Goal: Task Accomplishment & Management: Use online tool/utility

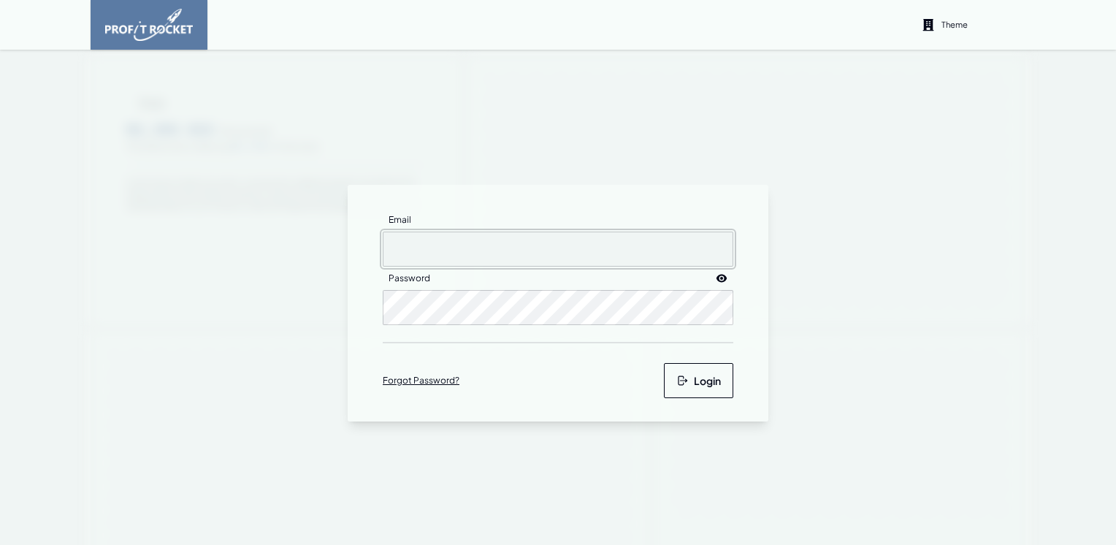
type input "[EMAIL_ADDRESS][DOMAIN_NAME]"
click at [681, 375] on icon "submit" at bounding box center [682, 381] width 12 height 12
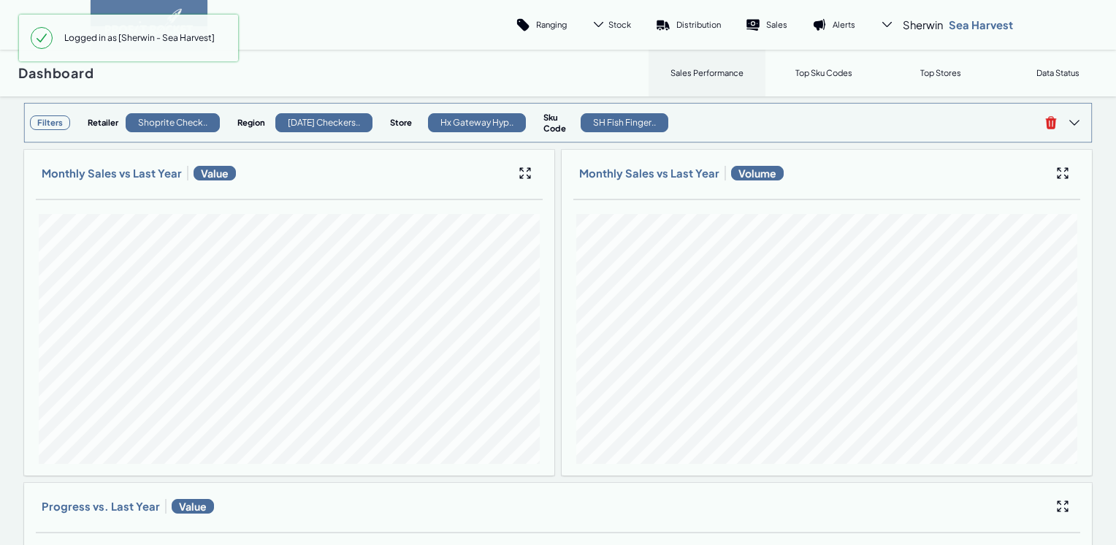
click at [47, 124] on h3 "Filters" at bounding box center [50, 122] width 40 height 15
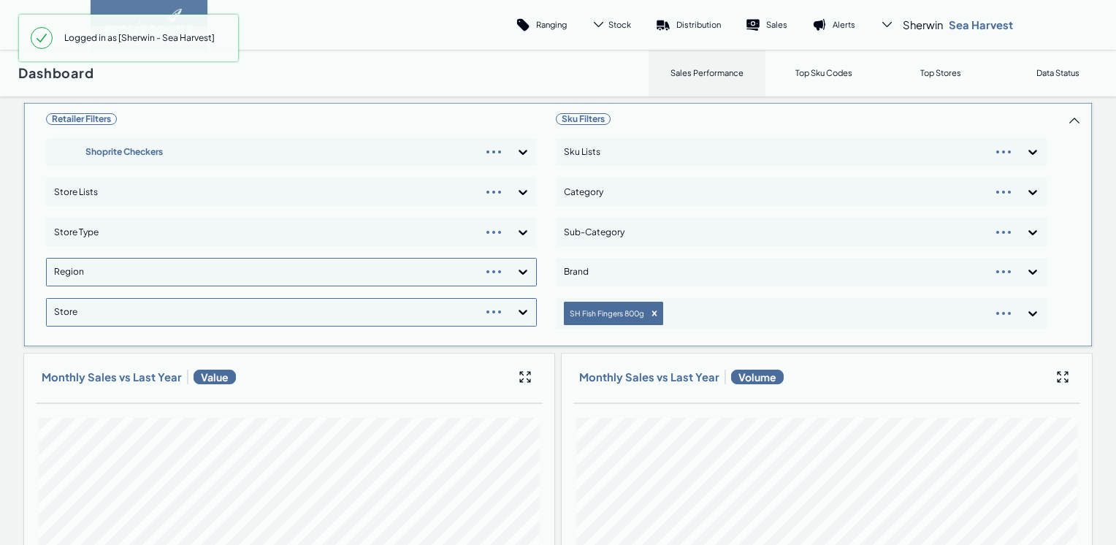
click at [519, 274] on div "Retailer Filters Shoprite Checkers Store Lists Store Type Region Store" at bounding box center [291, 225] width 491 height 232
click at [519, 272] on icon at bounding box center [523, 272] width 9 height 5
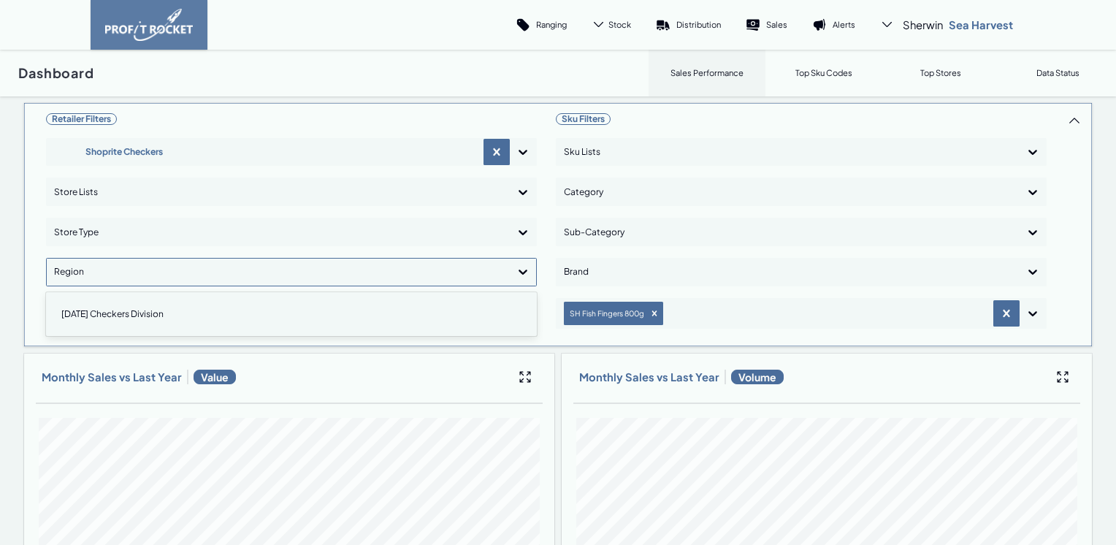
click at [519, 272] on icon at bounding box center [523, 272] width 9 height 5
click at [516, 272] on icon at bounding box center [523, 271] width 15 height 15
click at [91, 311] on div "[DATE] Checkers Division" at bounding box center [292, 314] width 478 height 25
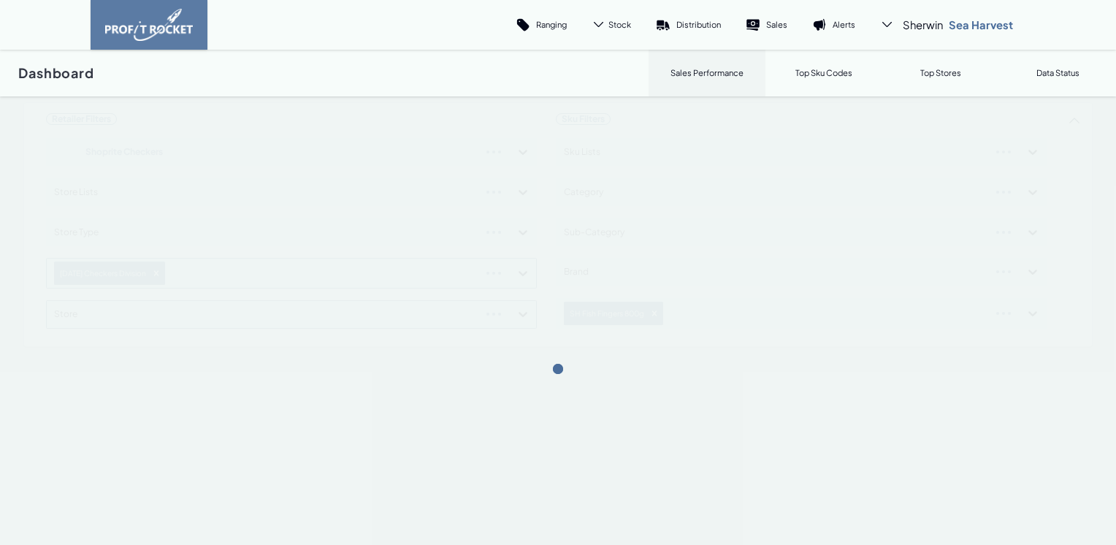
click at [523, 275] on div "Retailer Filters Shoprite Checkers Store Lists Store Type [DATE] Checkers Divis…" at bounding box center [557, 224] width 1069 height 245
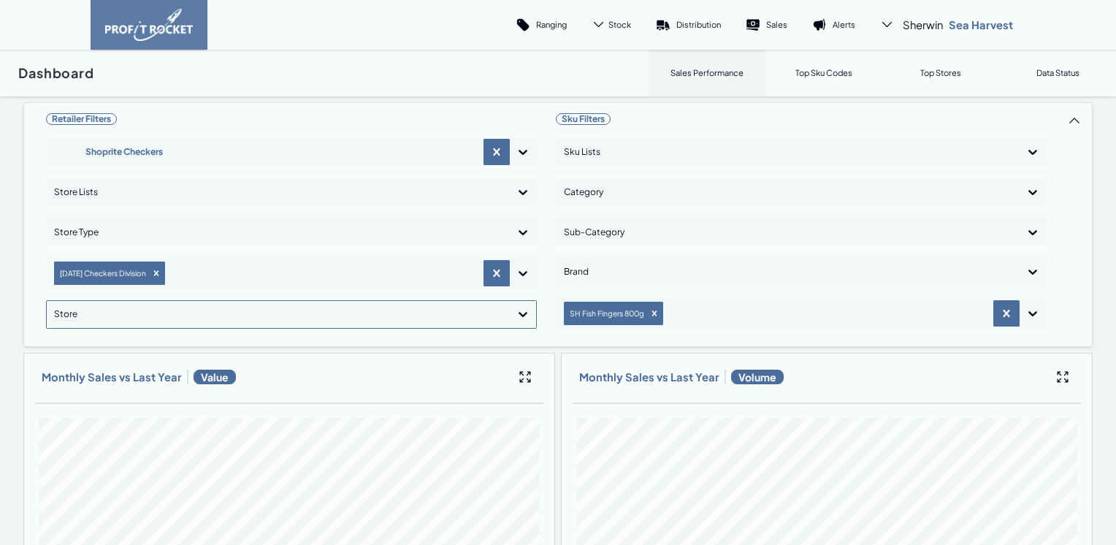
click at [519, 316] on icon at bounding box center [523, 315] width 9 height 5
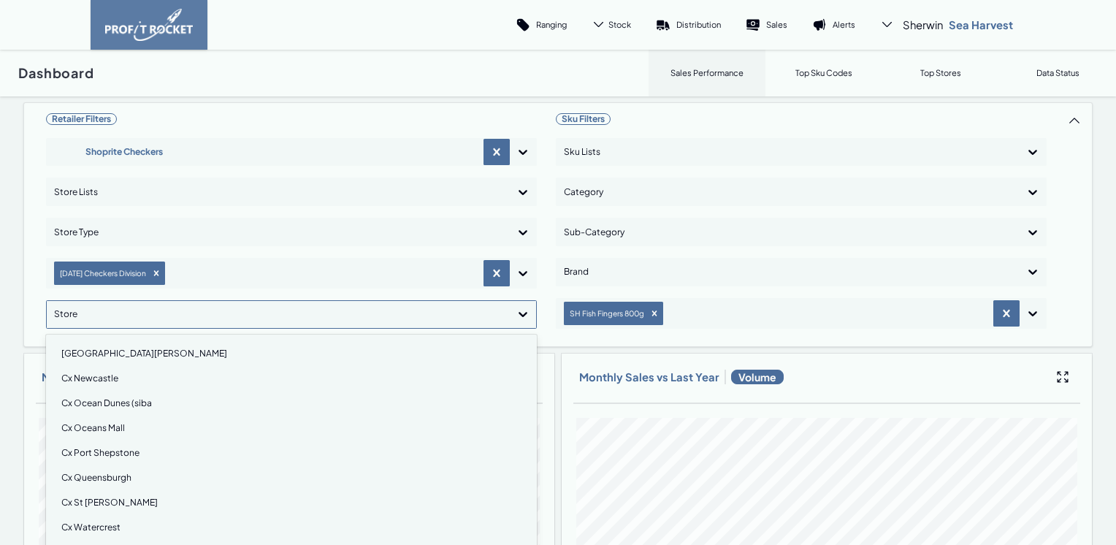
scroll to position [1169, 0]
click at [112, 450] on div "Cx Watercrest" at bounding box center [292, 454] width 478 height 25
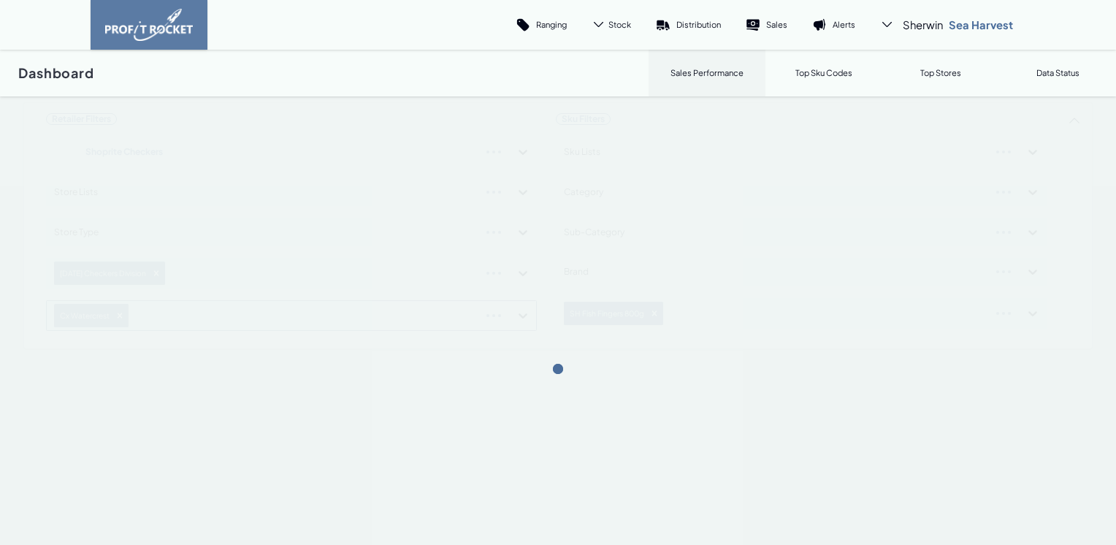
click at [521, 316] on div "Retailer Filters Shoprite Checkers Store Lists Store Type [DATE] Checkers Divis…" at bounding box center [557, 225] width 1069 height 247
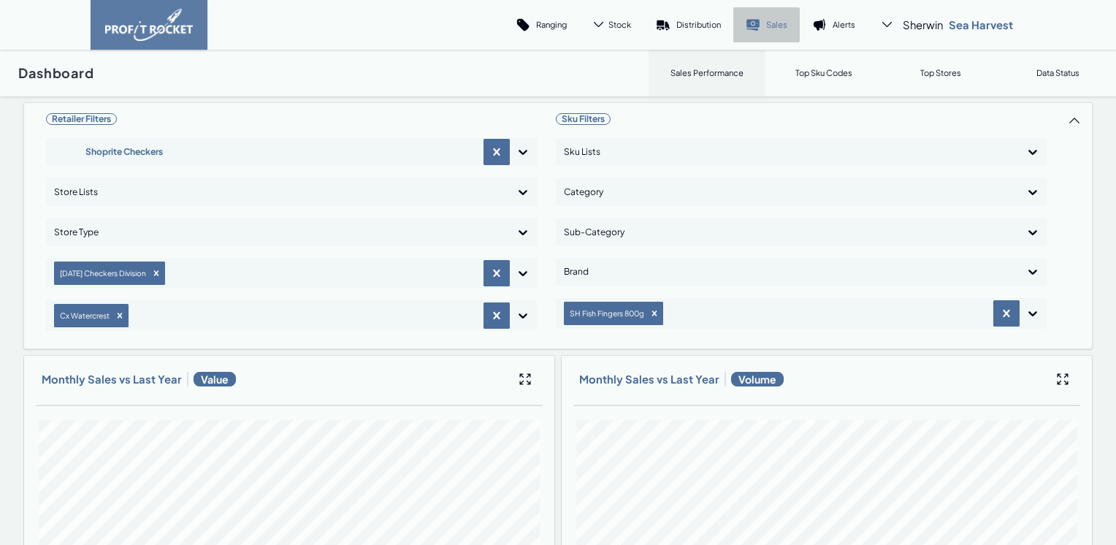
click at [771, 28] on p "Sales" at bounding box center [776, 24] width 21 height 11
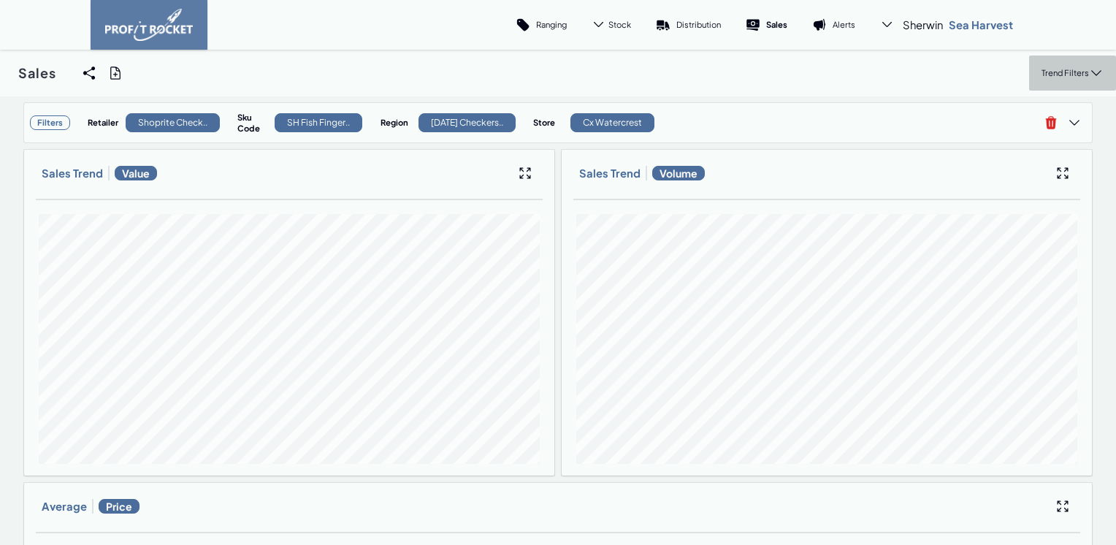
click at [1048, 72] on p "Trend Filters" at bounding box center [1064, 72] width 47 height 11
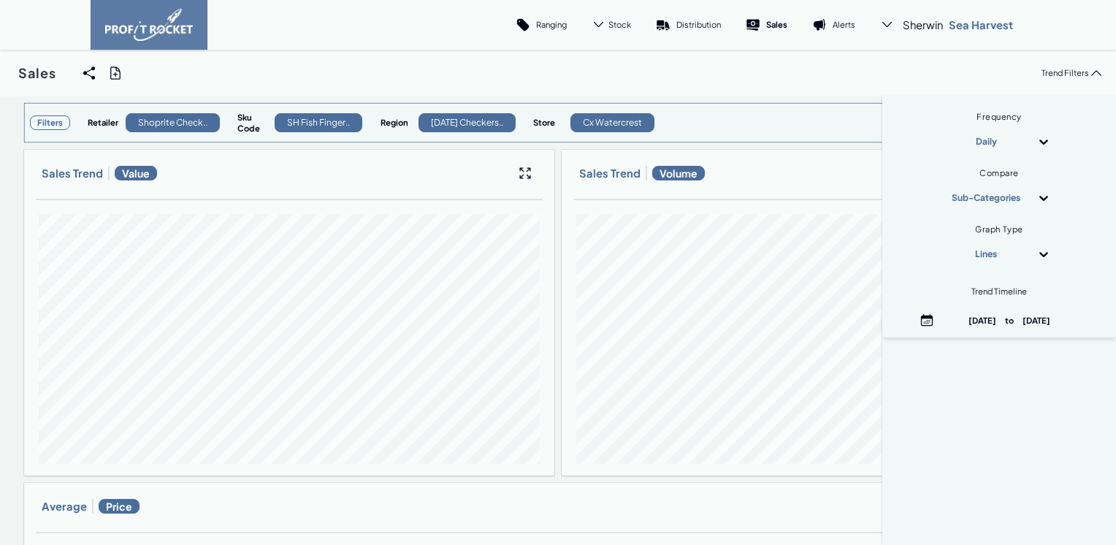
click at [49, 123] on h3 "Filters" at bounding box center [50, 122] width 40 height 15
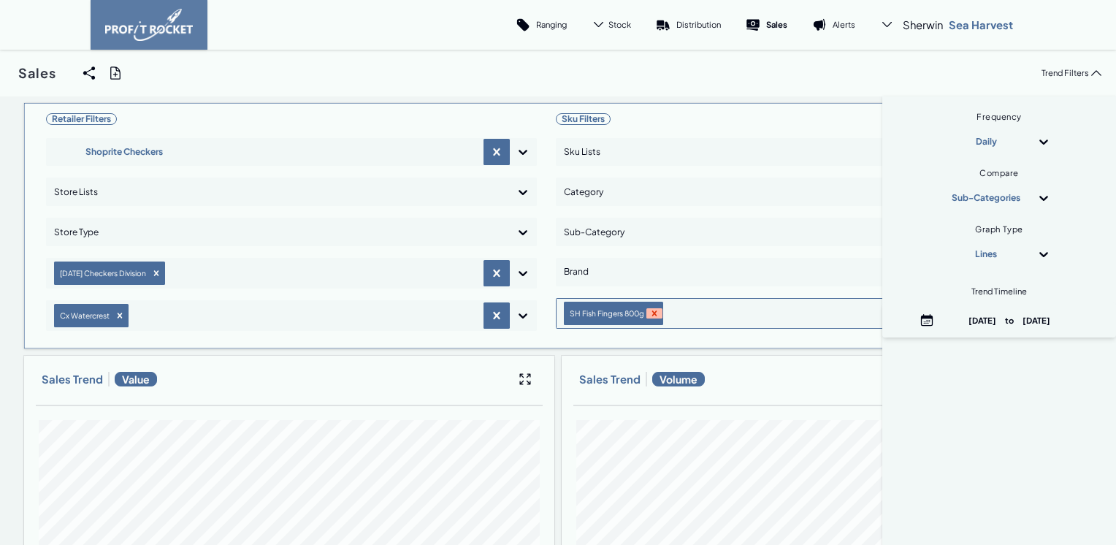
click at [649, 314] on icon "Remove SH Fish Fingers 800g" at bounding box center [654, 313] width 10 height 10
click at [748, 74] on div "Sales Share View We'll email you as well as your recipients a link to the view …" at bounding box center [558, 73] width 1116 height 47
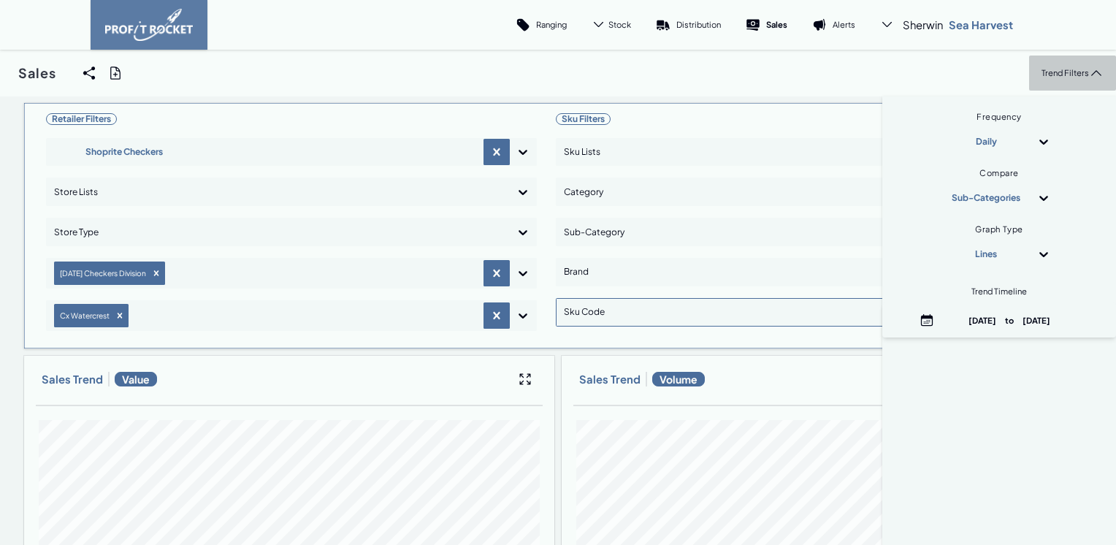
click at [1041, 74] on p "Trend Filters" at bounding box center [1064, 72] width 47 height 11
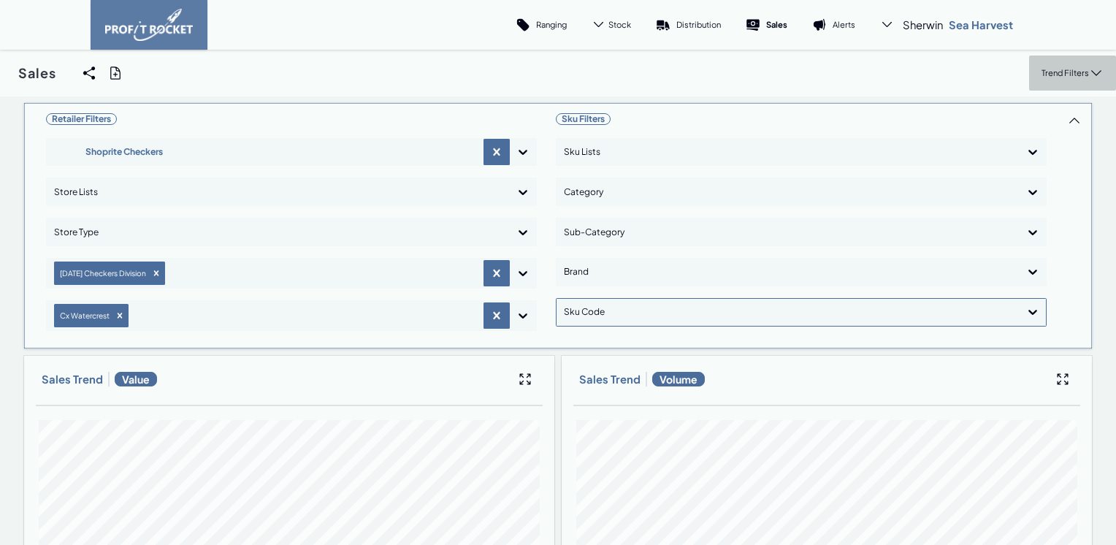
click at [1048, 75] on p "Trend Filters" at bounding box center [1064, 72] width 47 height 11
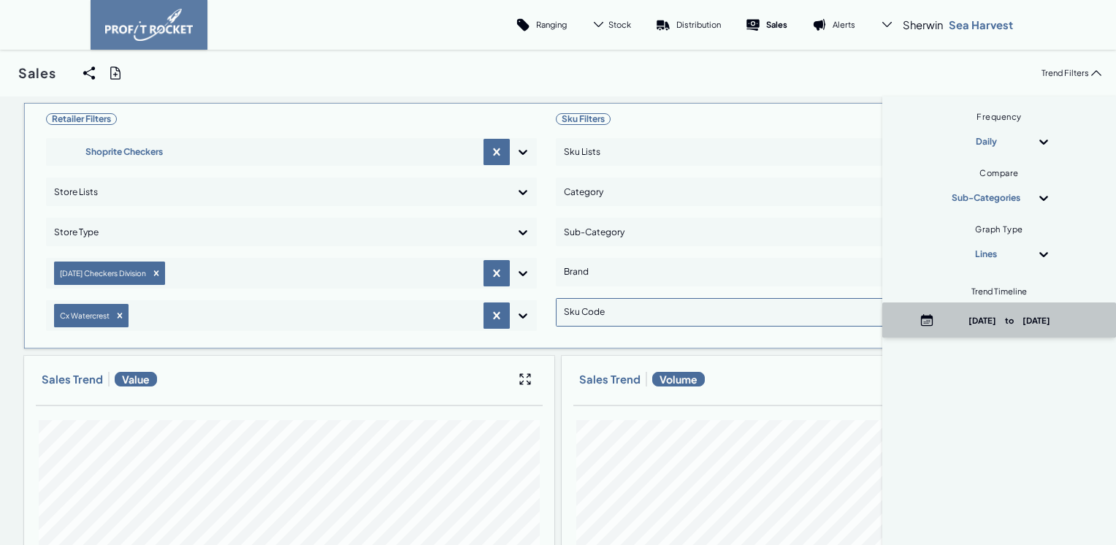
click at [1004, 322] on p "[DATE] to [DATE]" at bounding box center [1009, 320] width 139 height 11
select select "8"
select select "2025"
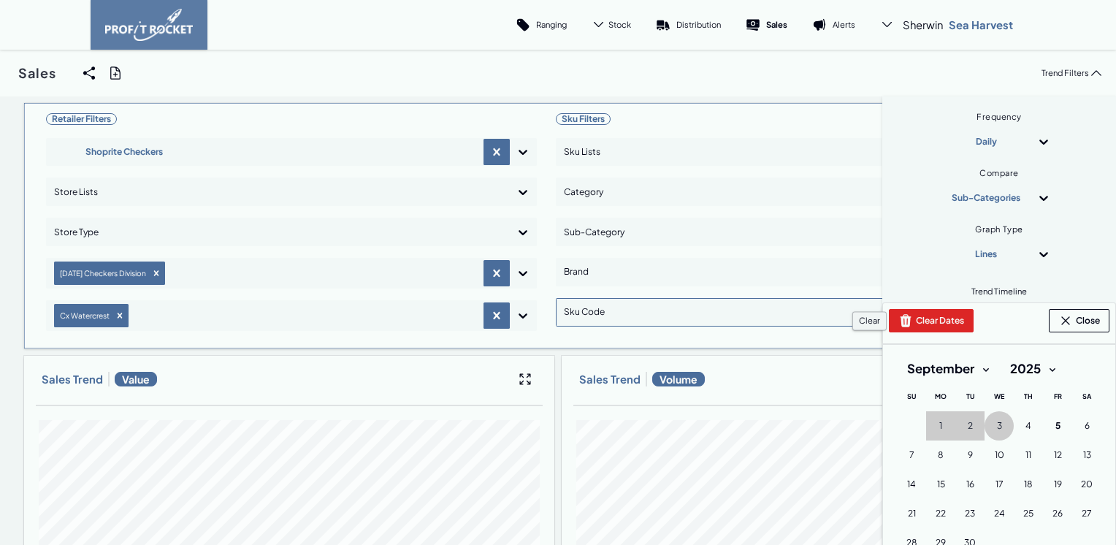
click at [949, 326] on button "Clear Dates" at bounding box center [931, 320] width 85 height 23
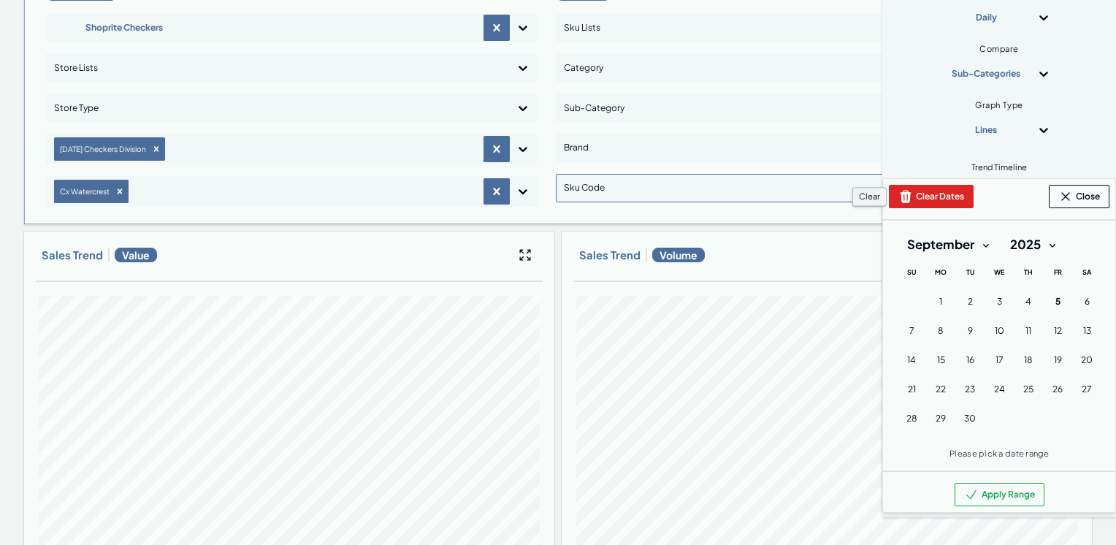
scroll to position [146, 0]
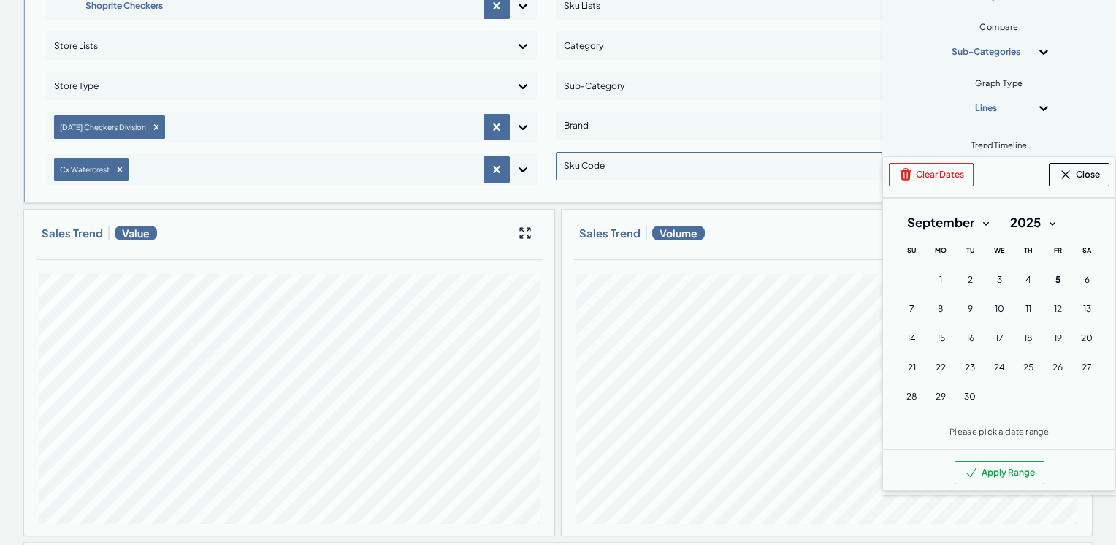
click at [970, 223] on select "January February March April May June July August September October November De…" at bounding box center [948, 223] width 102 height 26
click at [897, 210] on select "January February March April May June July August September October November De…" at bounding box center [948, 223] width 102 height 26
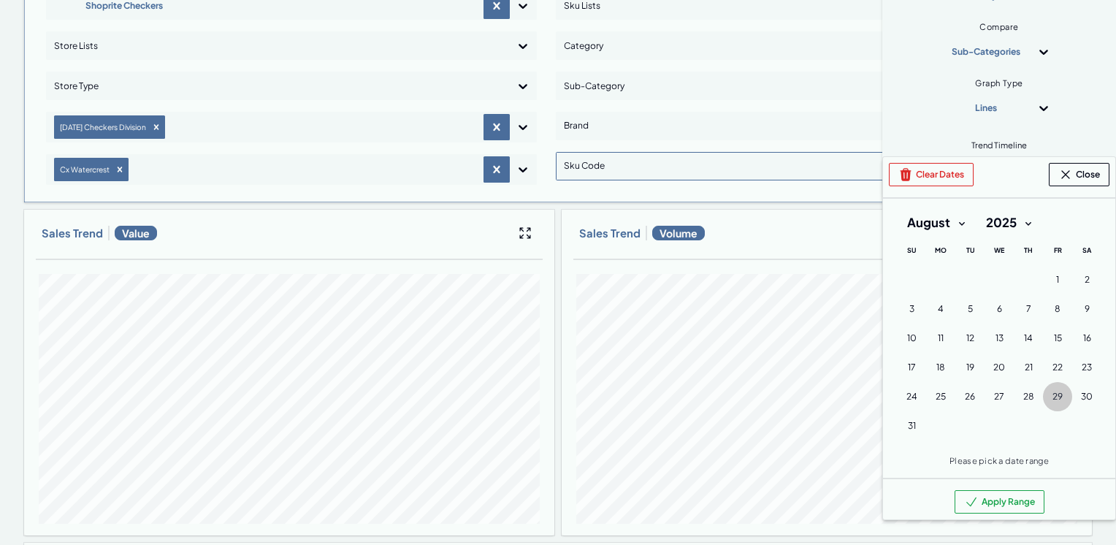
click at [1052, 396] on span "29" at bounding box center [1057, 397] width 10 height 12
click at [949, 225] on select "January February March April May June July August September October November De…" at bounding box center [936, 223] width 78 height 26
select select "8"
click at [897, 210] on select "January February March April May June July August September October November De…" at bounding box center [936, 223] width 78 height 26
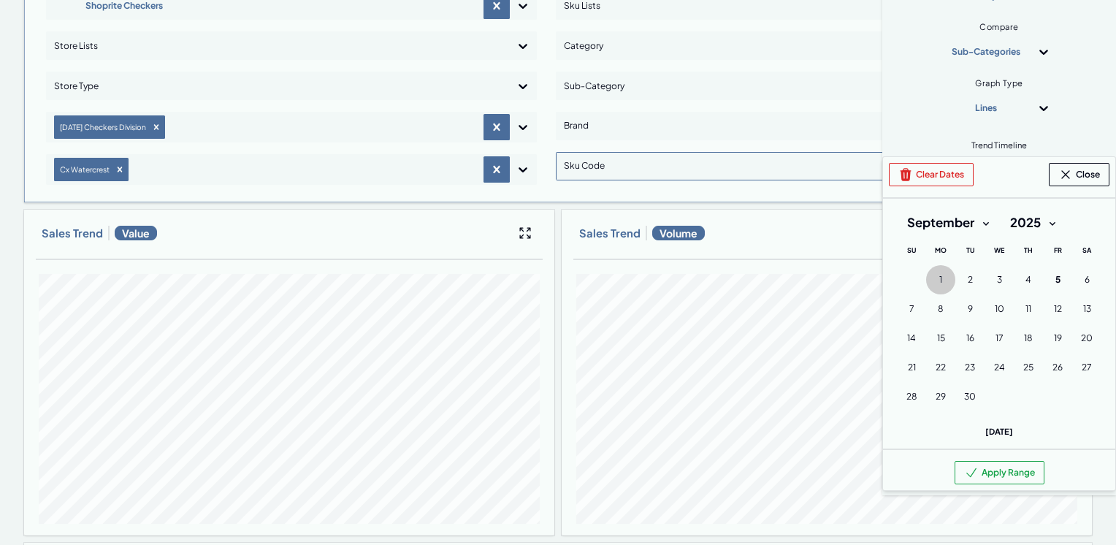
click at [939, 281] on span "1" at bounding box center [940, 280] width 3 height 12
click at [975, 463] on button "Apply Range" at bounding box center [1000, 472] width 90 height 23
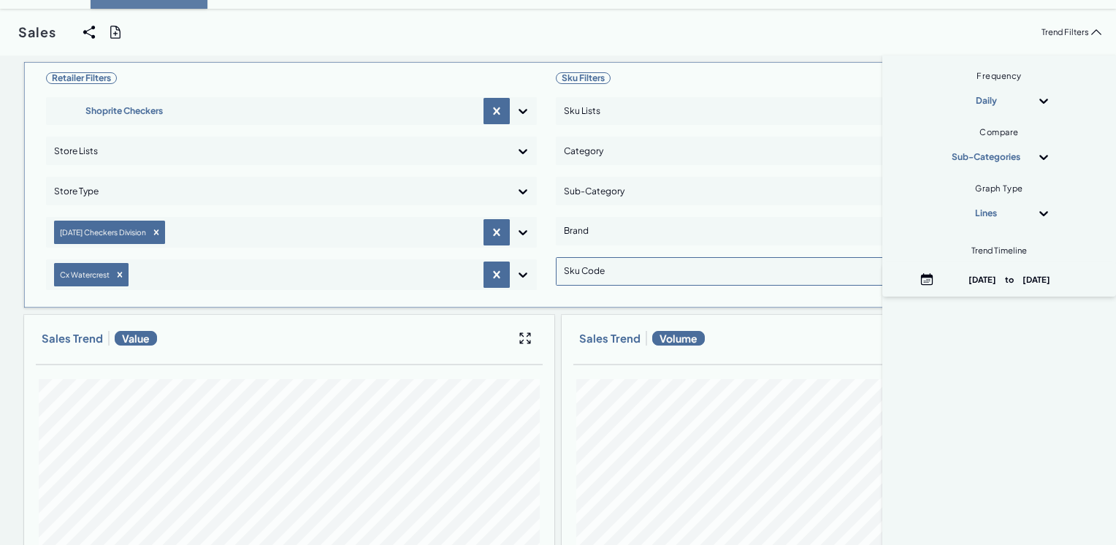
scroll to position [0, 0]
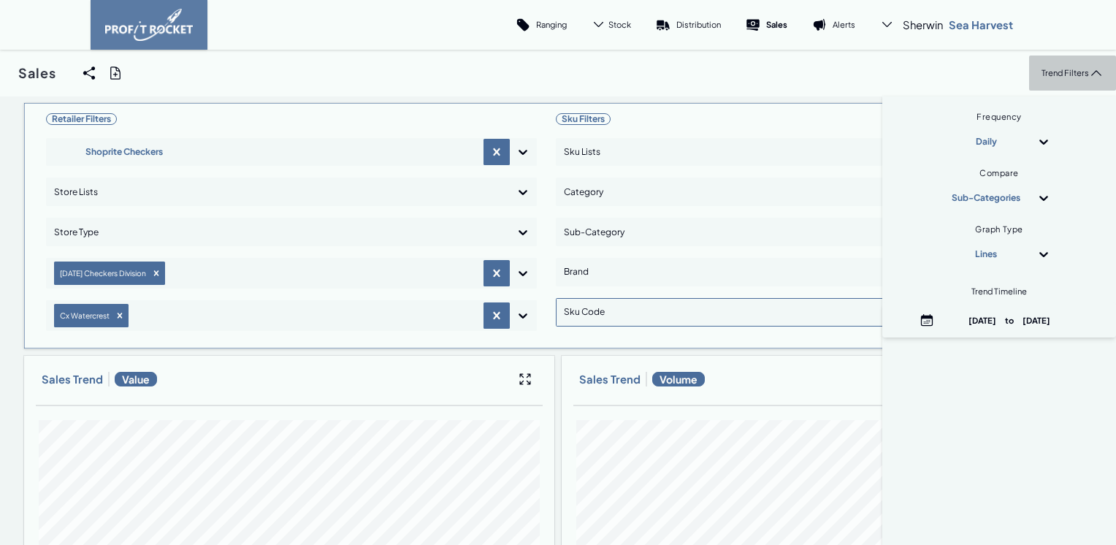
click at [1050, 74] on p "Trend Filters" at bounding box center [1064, 72] width 47 height 11
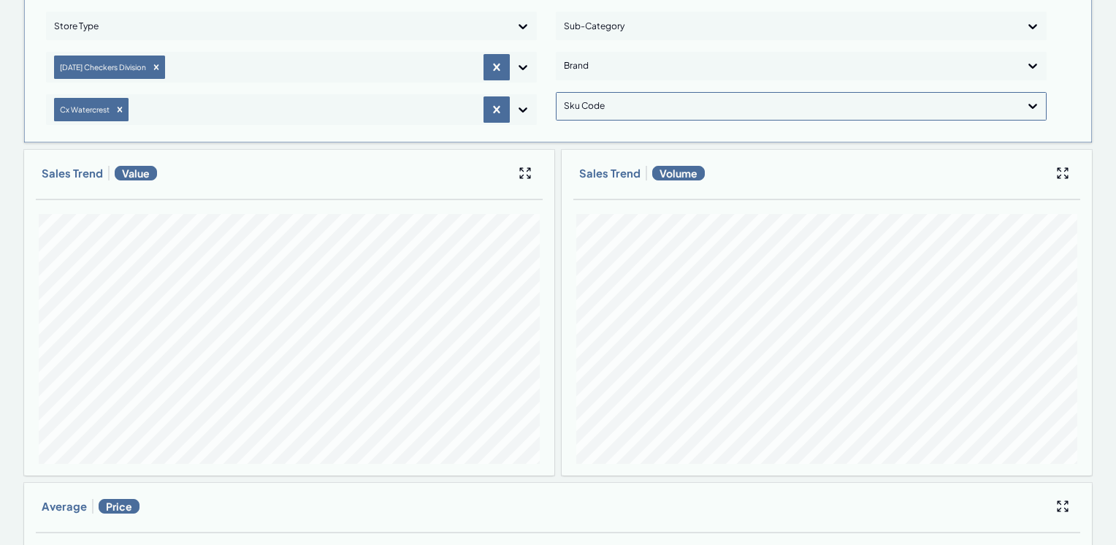
scroll to position [219, 0]
